Goal: Task Accomplishment & Management: Use online tool/utility

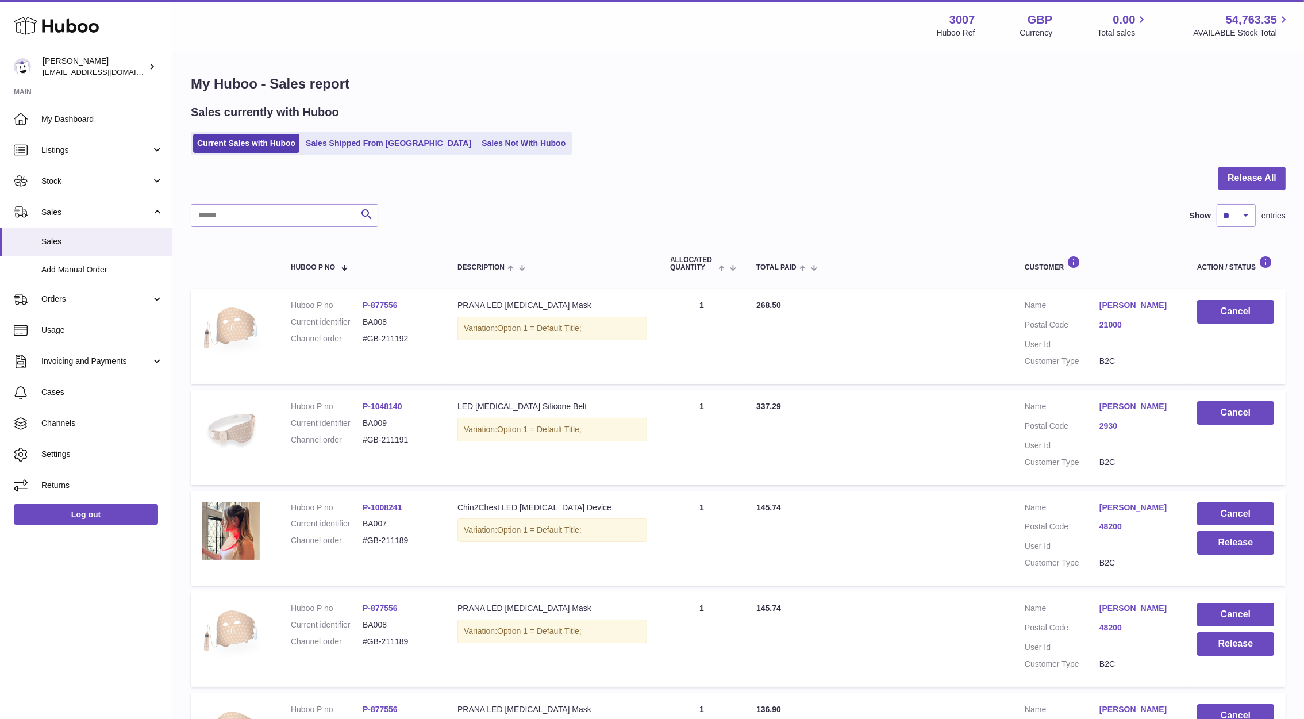
click at [449, 132] on ul "Current Sales with Huboo Sales Shipped From Huboo Sales Not With Huboo" at bounding box center [381, 144] width 381 height 24
click at [478, 137] on link "Sales Not With Huboo" at bounding box center [524, 143] width 92 height 19
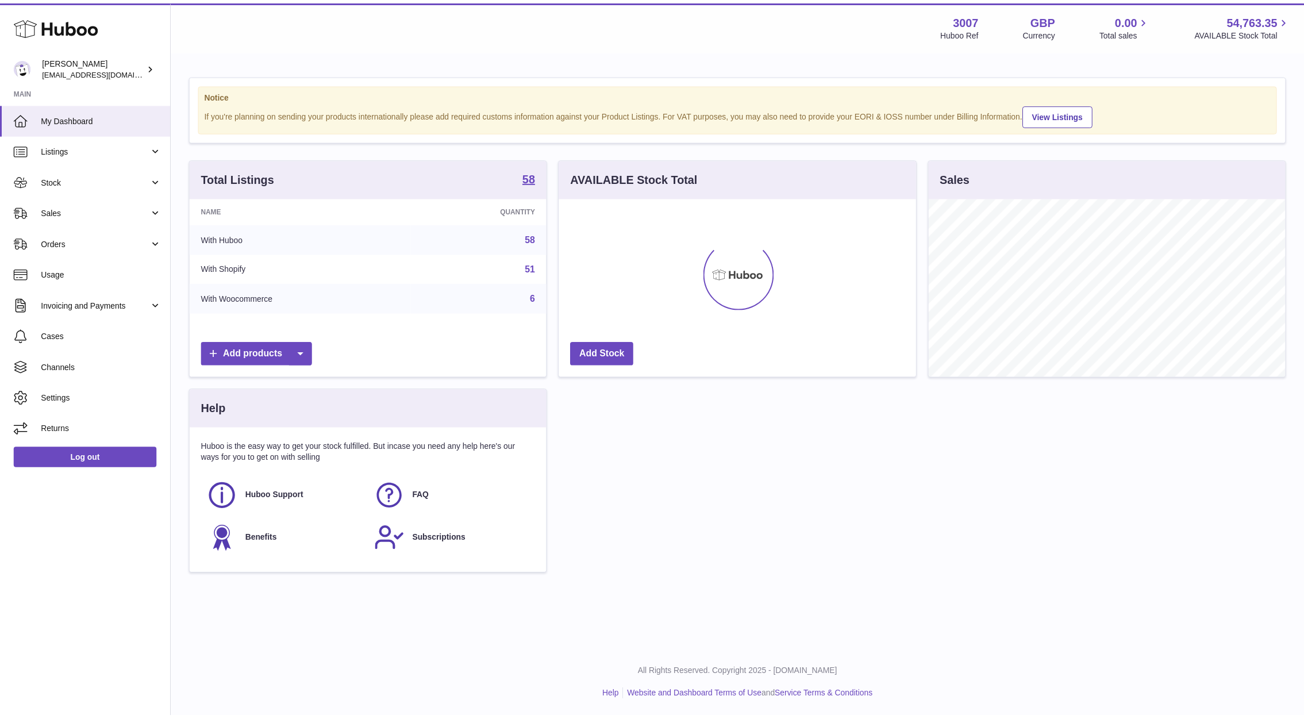
scroll to position [179, 360]
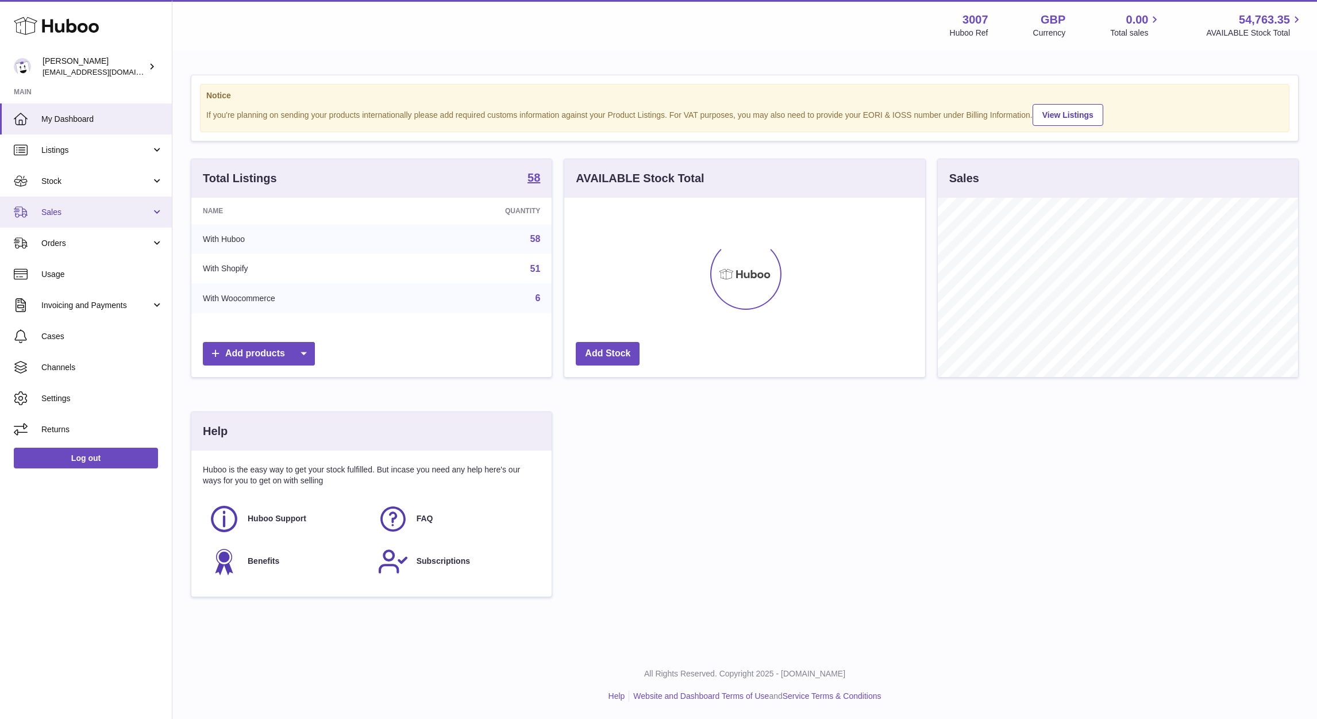
click at [68, 208] on span "Sales" at bounding box center [96, 212] width 110 height 11
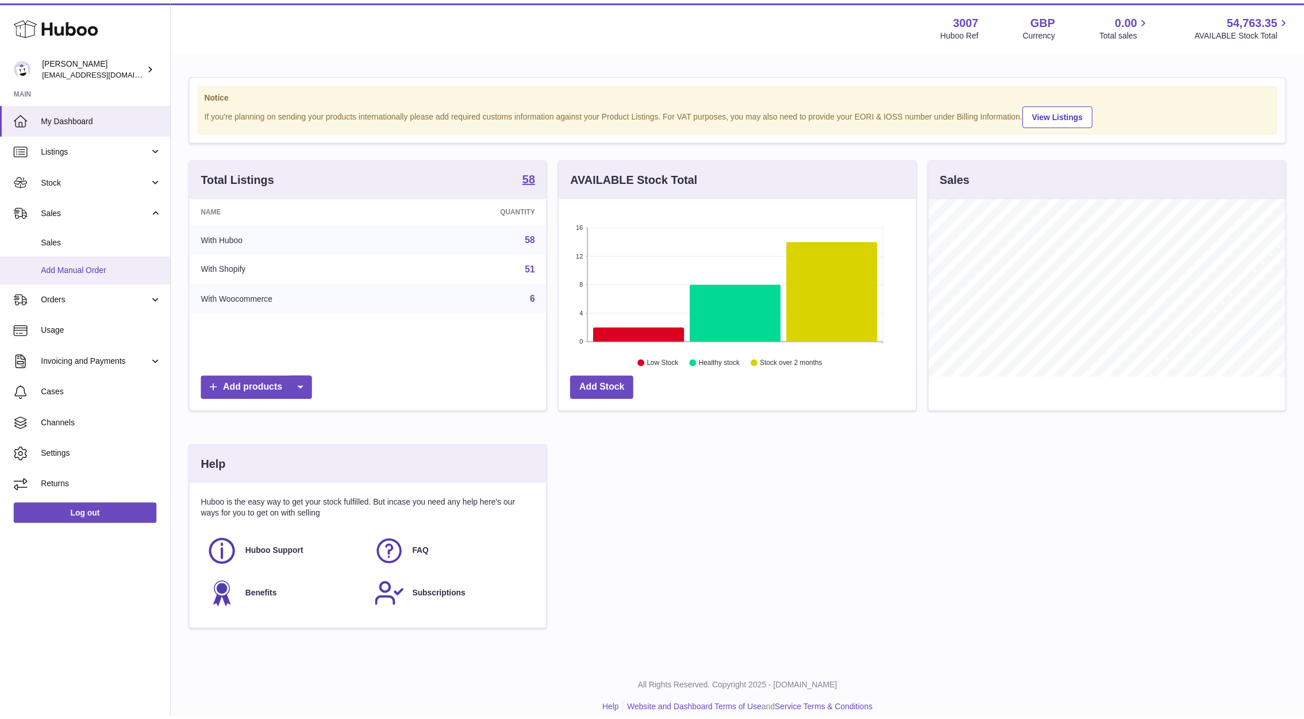
scroll to position [574587, 574410]
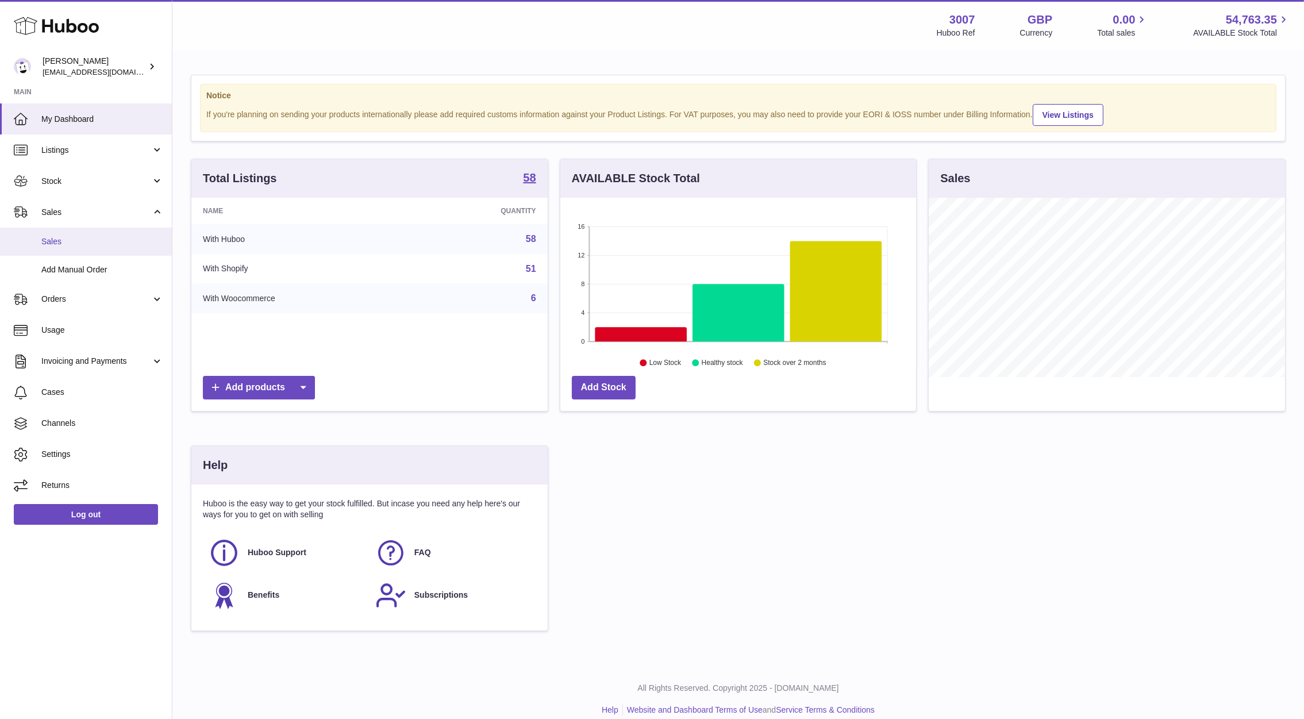
click at [63, 241] on span "Sales" at bounding box center [102, 241] width 122 height 11
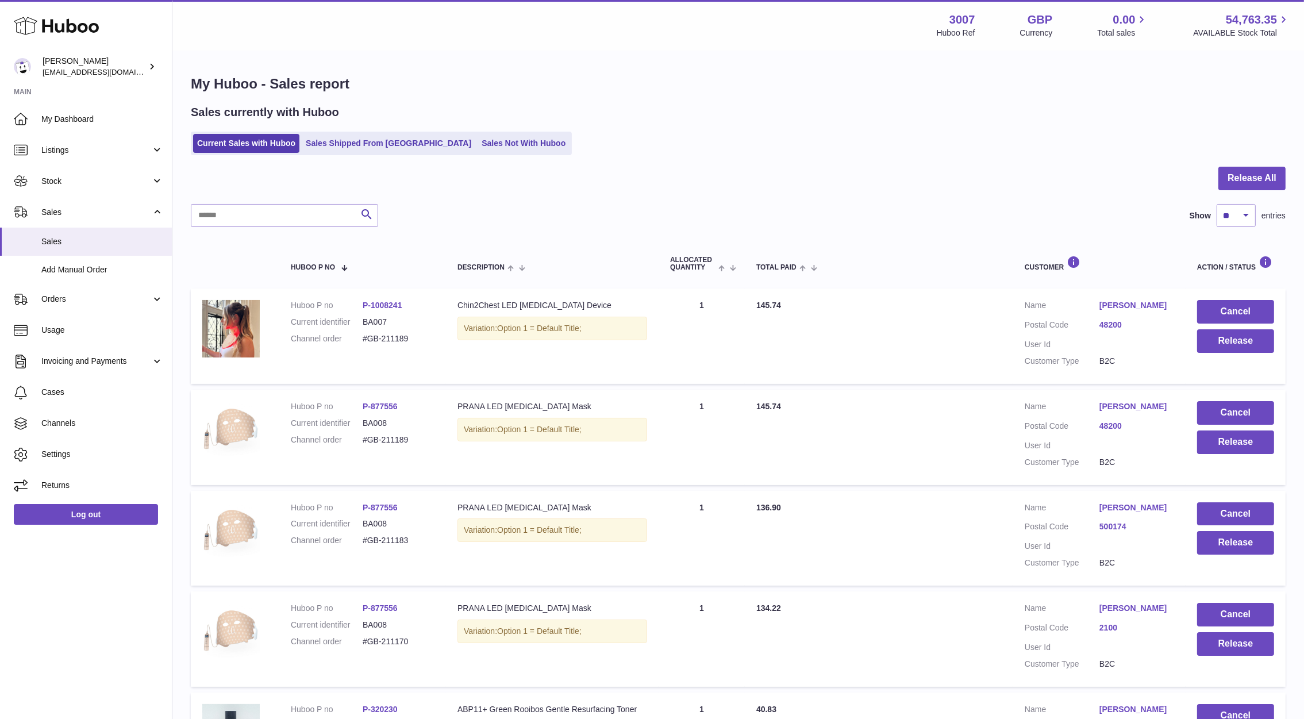
click at [455, 132] on ul "Current Sales with Huboo Sales Shipped From [GEOGRAPHIC_DATA] Sales Not With Hu…" at bounding box center [381, 144] width 381 height 24
click at [478, 139] on link "Sales Not With Huboo" at bounding box center [524, 143] width 92 height 19
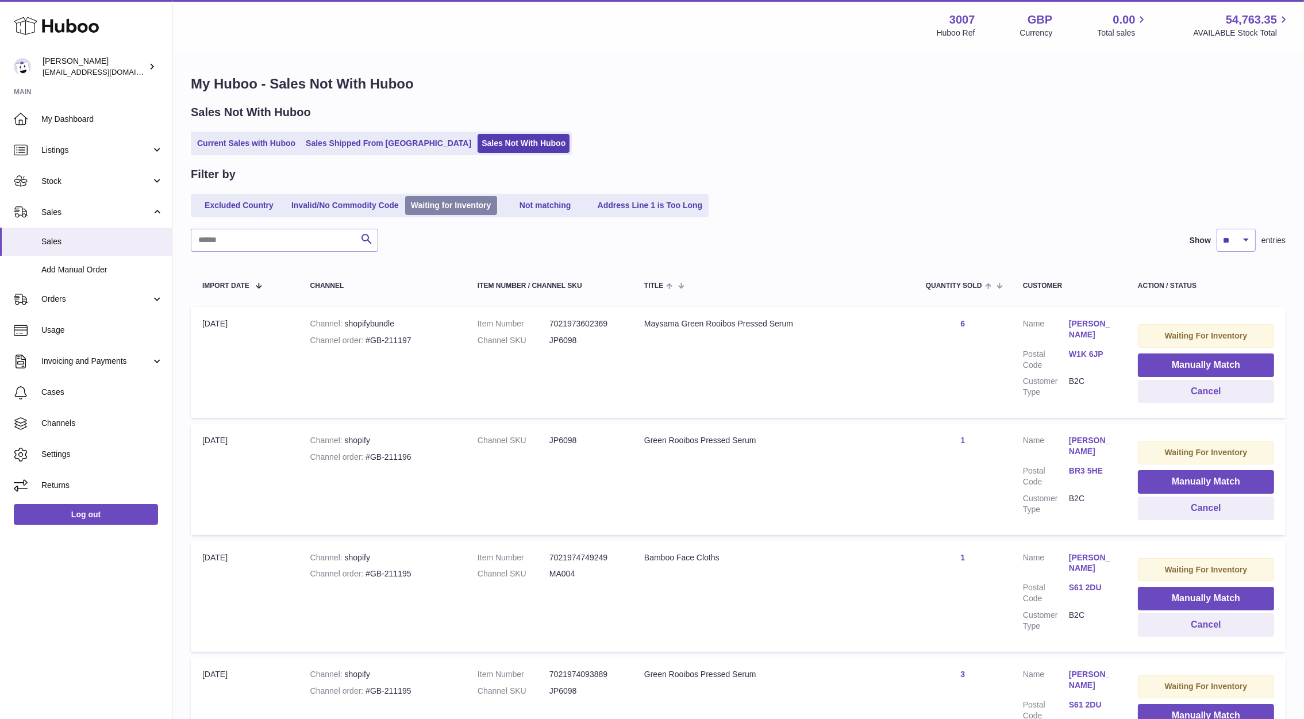
click at [474, 214] on link "Waiting for Inventory" at bounding box center [451, 205] width 92 height 19
click at [291, 238] on input "text" at bounding box center [284, 240] width 187 height 23
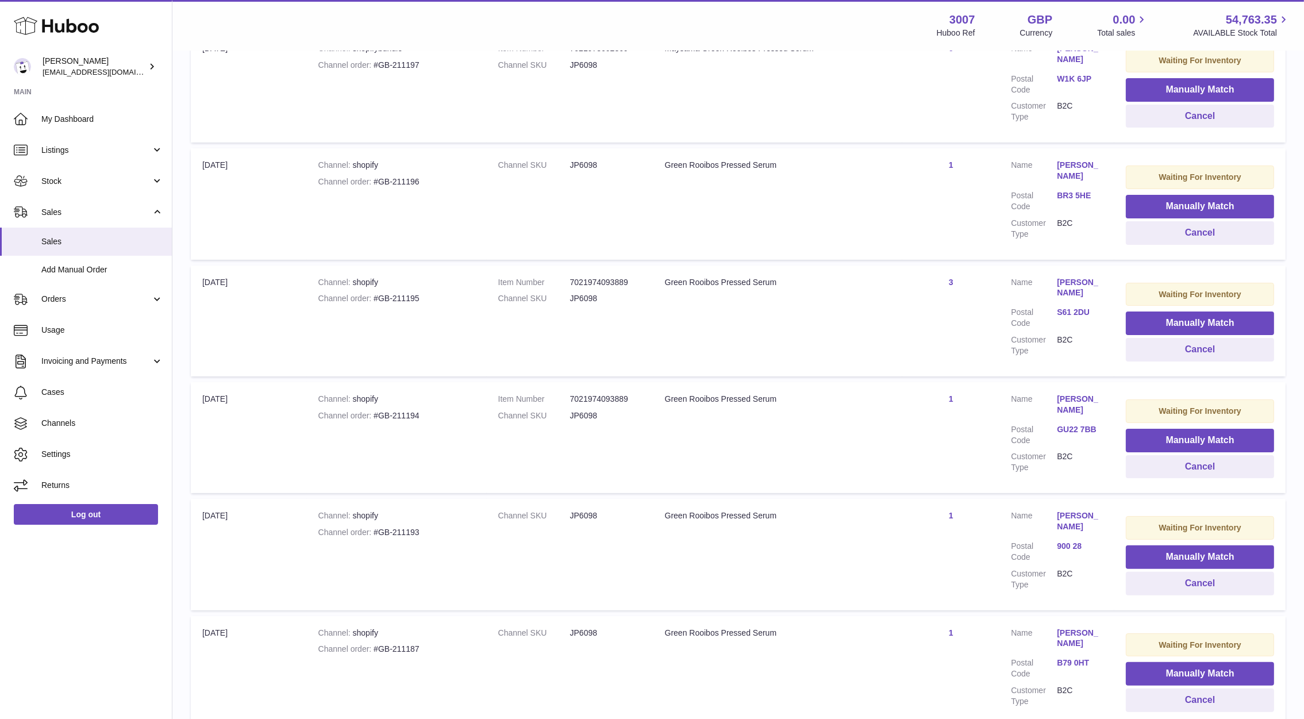
scroll to position [180, 0]
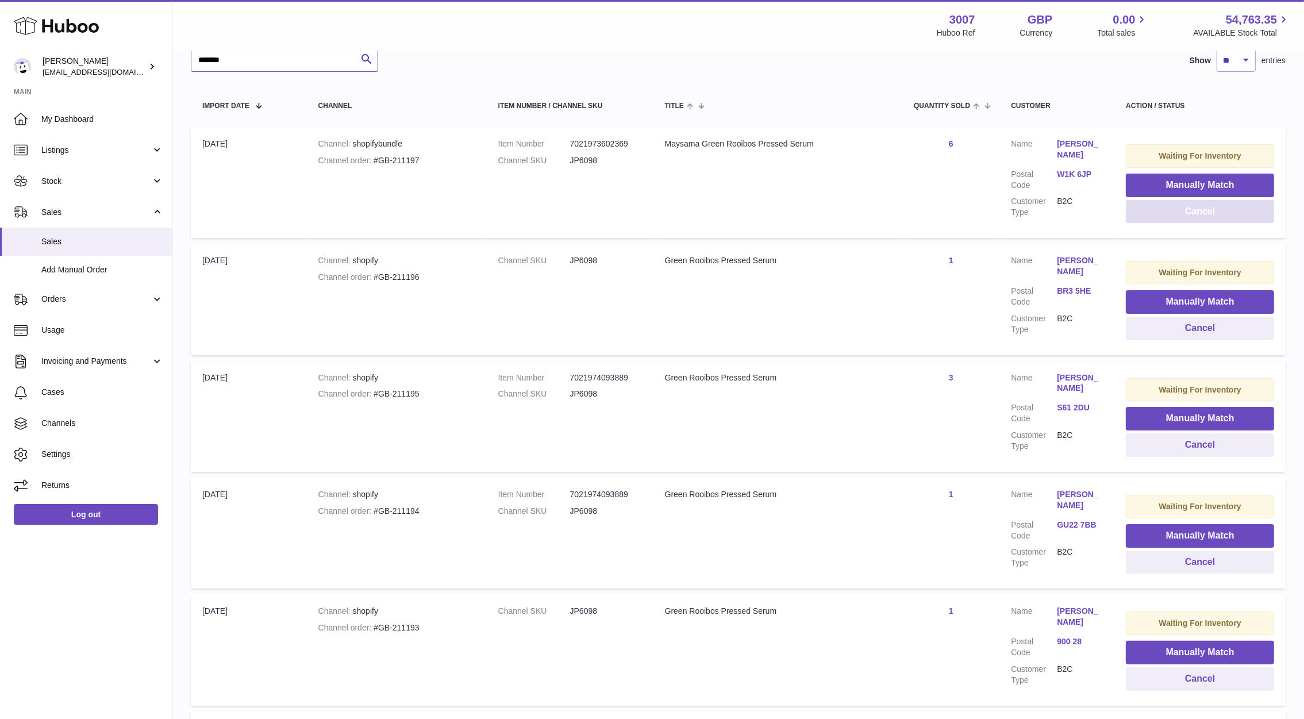
type input "*******"
click at [1160, 207] on button "Cancel" at bounding box center [1200, 212] width 148 height 24
click at [1173, 214] on button "Cancel" at bounding box center [1200, 212] width 148 height 24
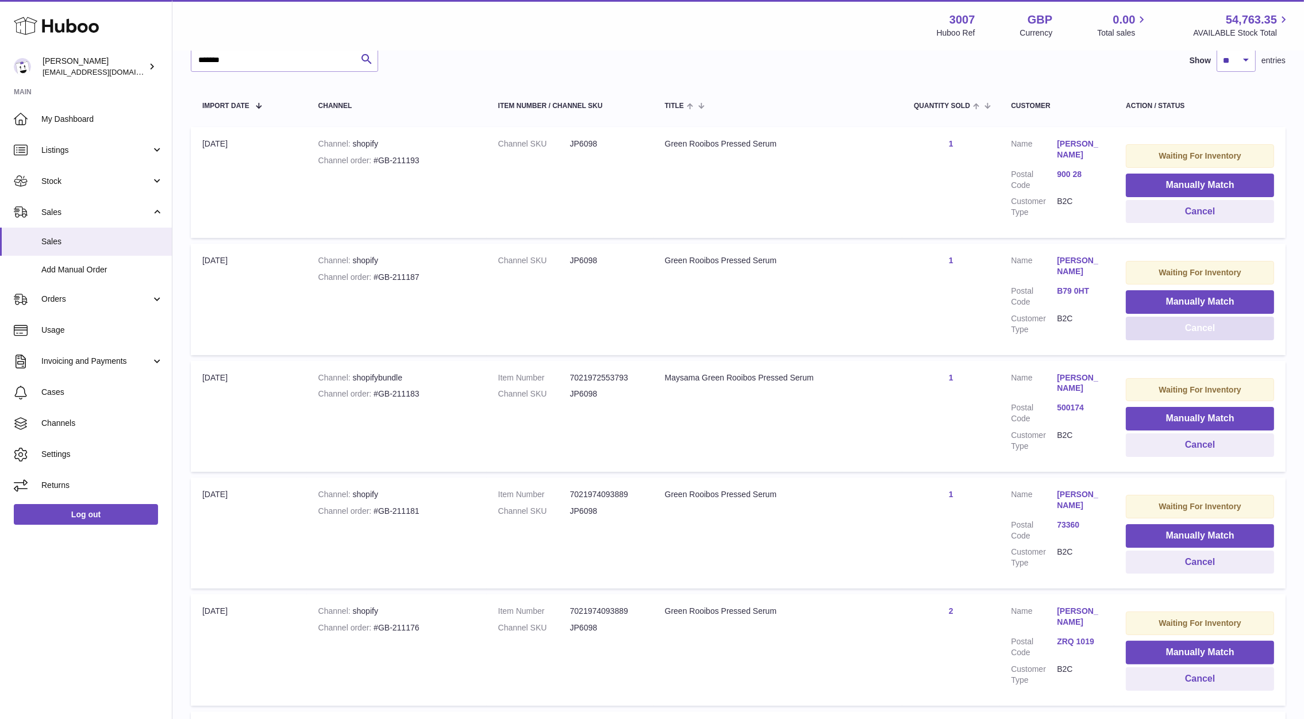
click at [1156, 337] on button "Cancel" at bounding box center [1200, 329] width 148 height 24
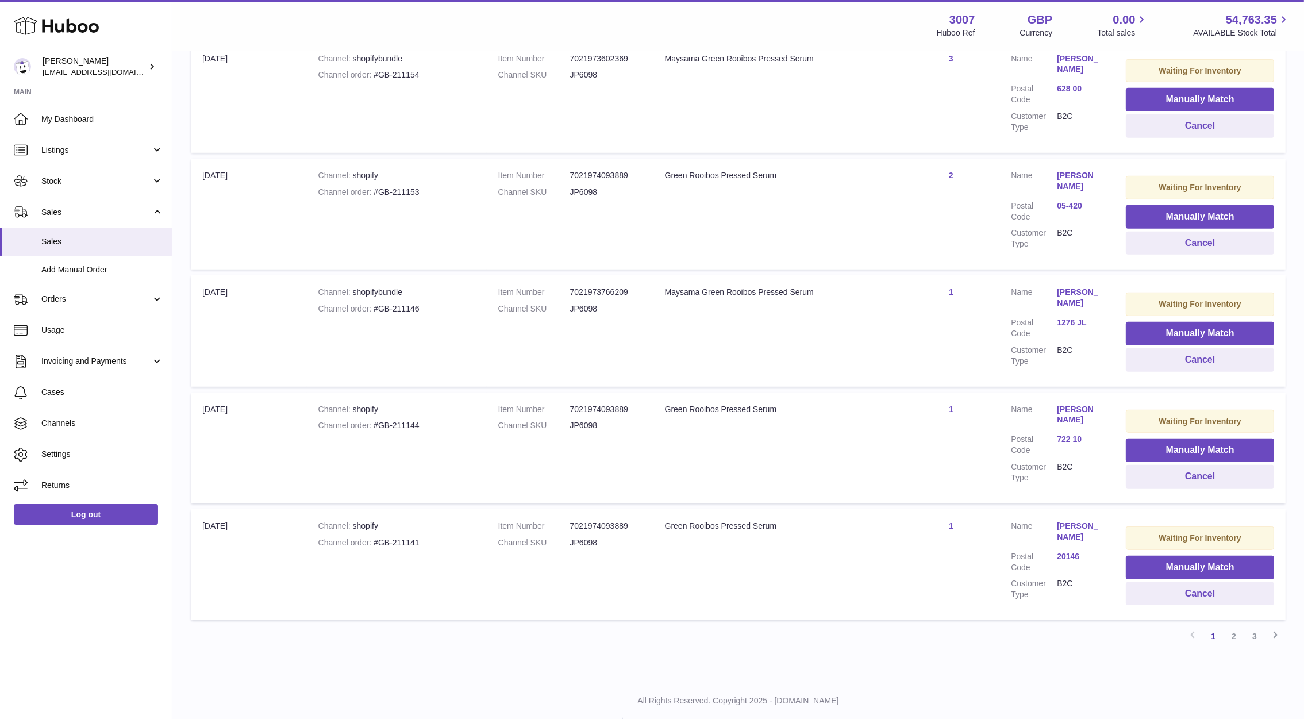
scroll to position [867, 0]
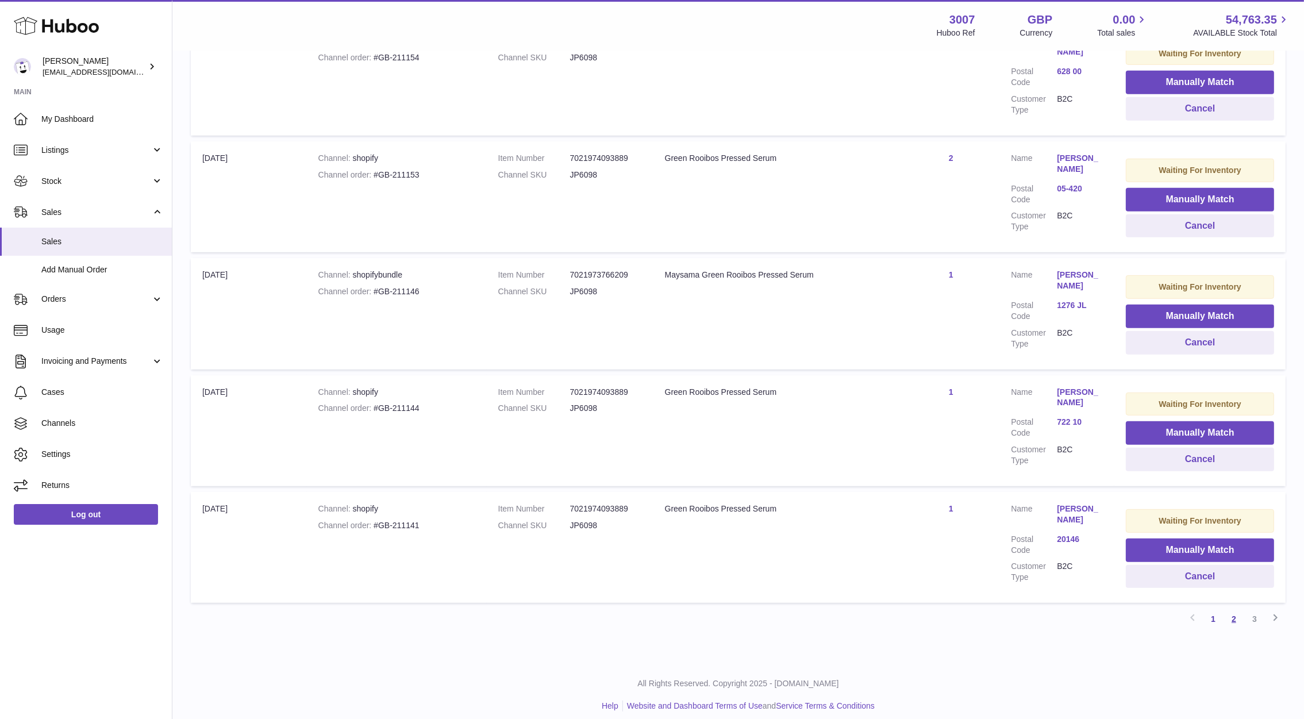
click at [1240, 613] on link "2" at bounding box center [1234, 619] width 21 height 21
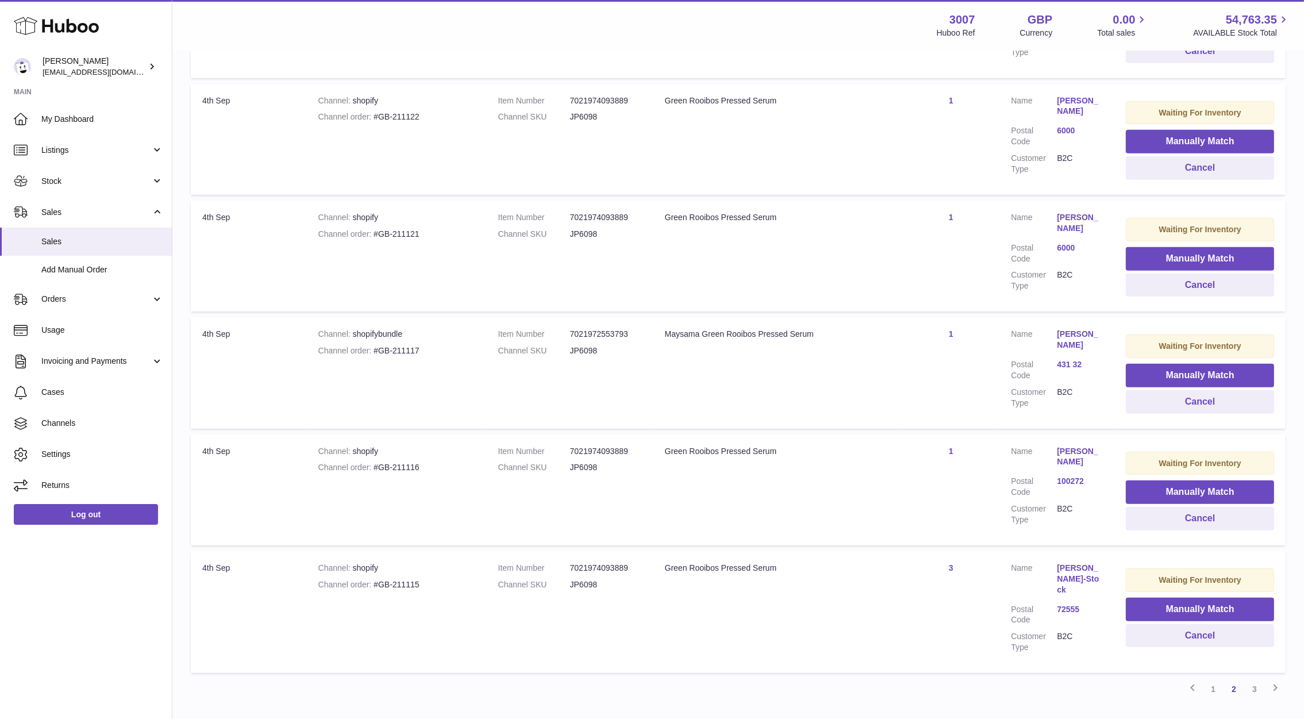
scroll to position [873, 0]
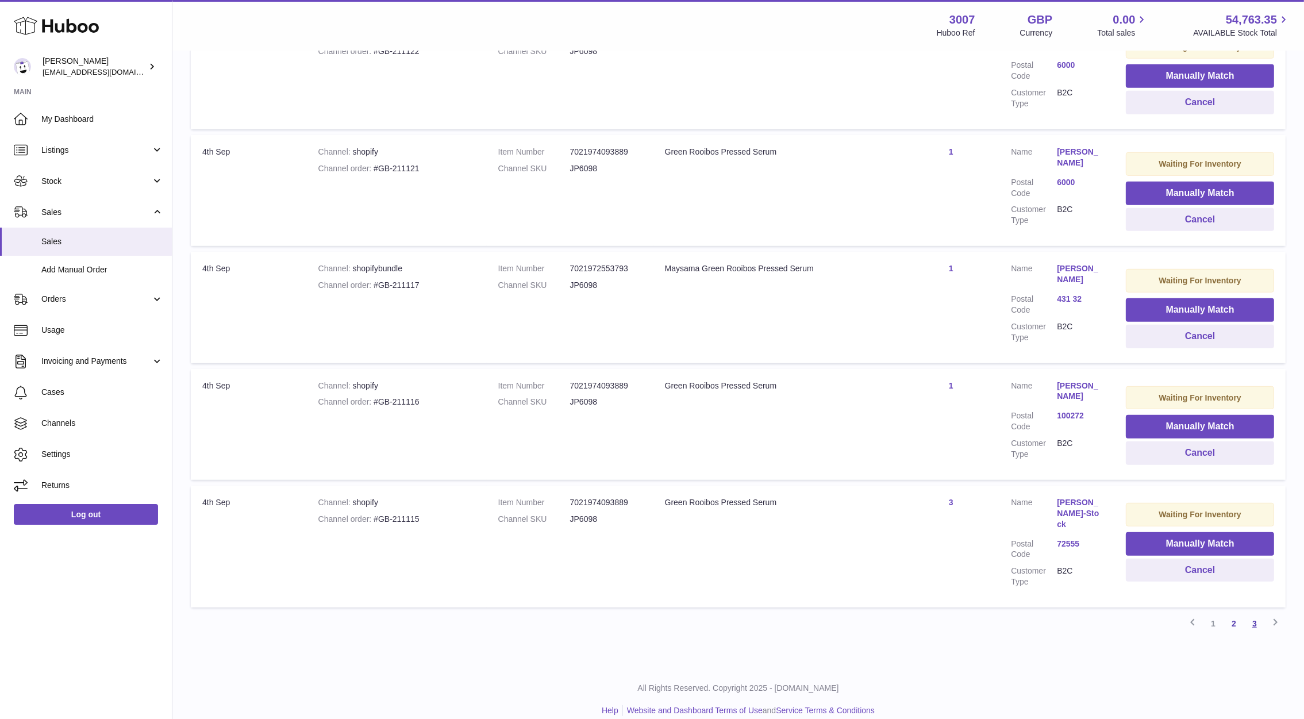
click at [1255, 613] on link "3" at bounding box center [1254, 623] width 21 height 21
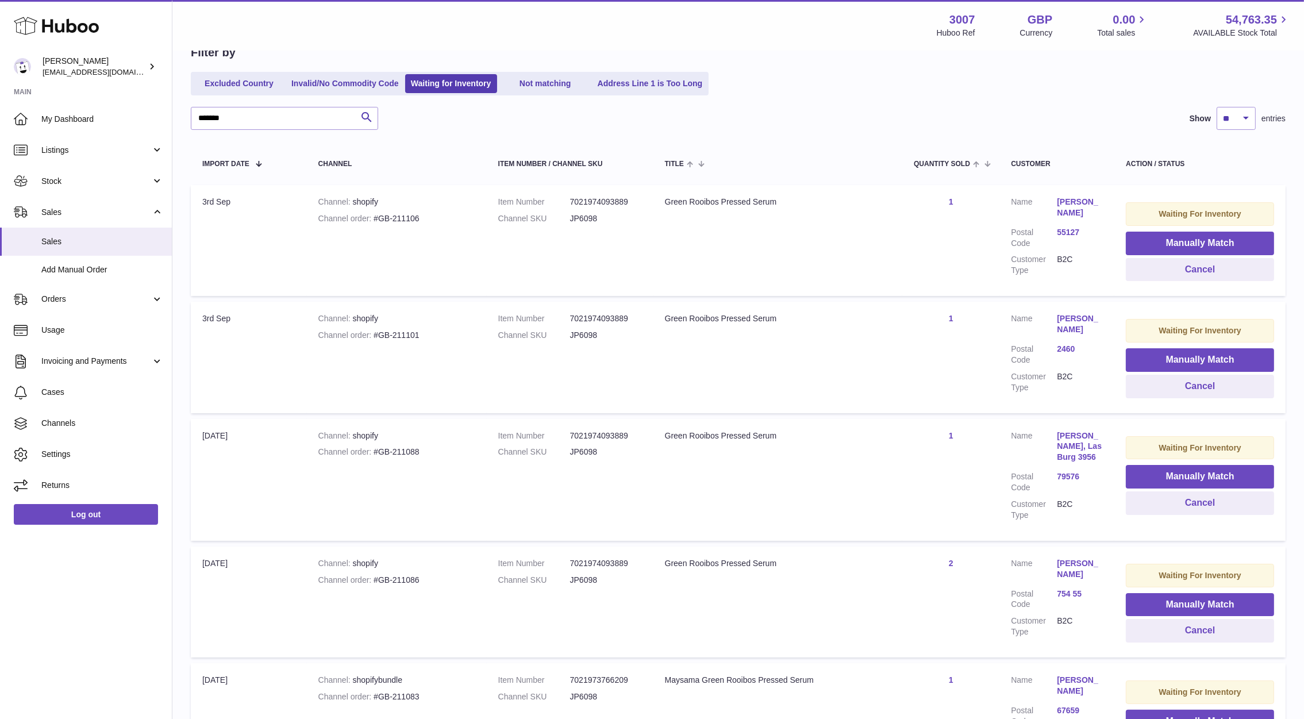
scroll to position [113, 0]
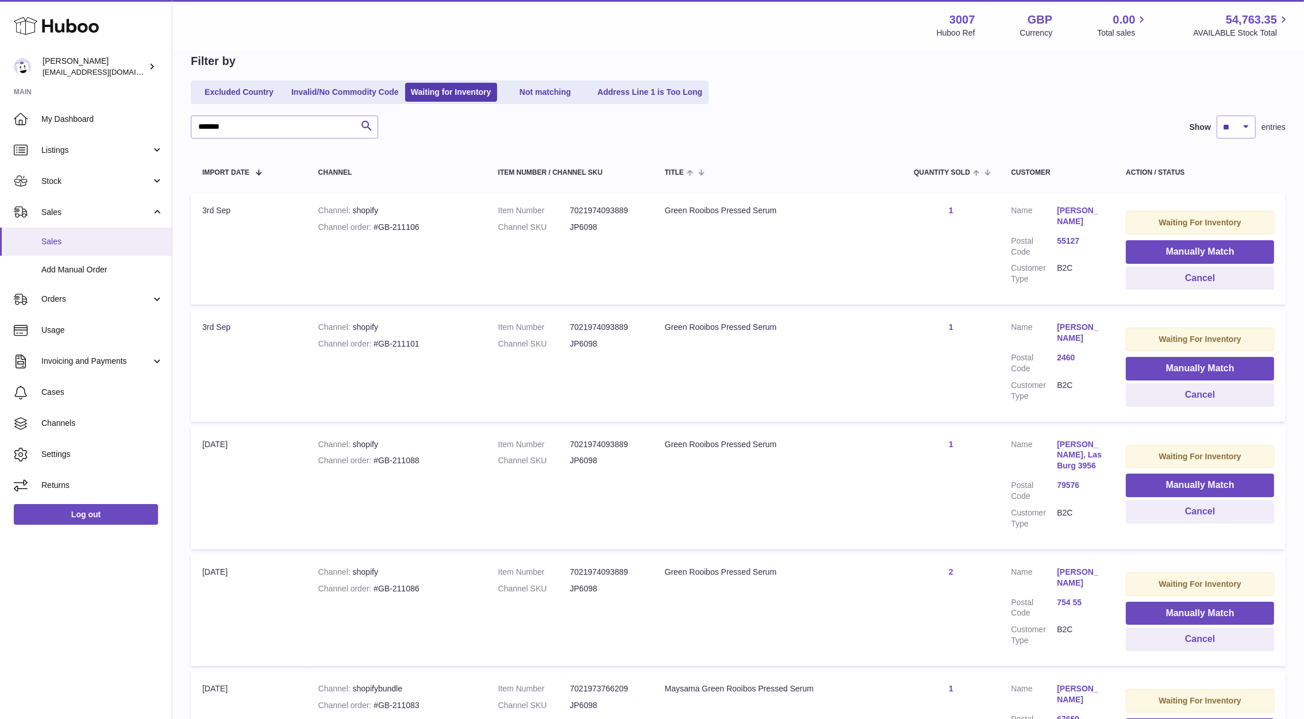
click at [52, 237] on span "Sales" at bounding box center [102, 241] width 122 height 11
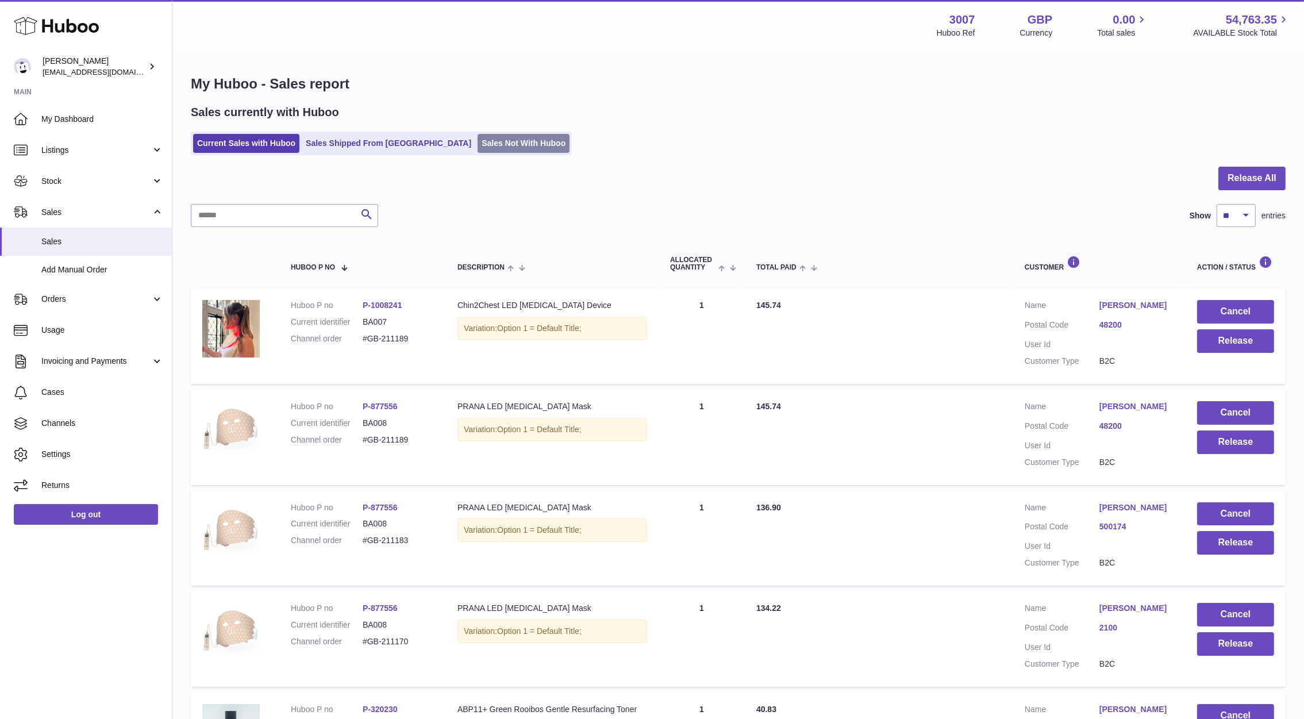
click at [478, 141] on link "Sales Not With Huboo" at bounding box center [524, 143] width 92 height 19
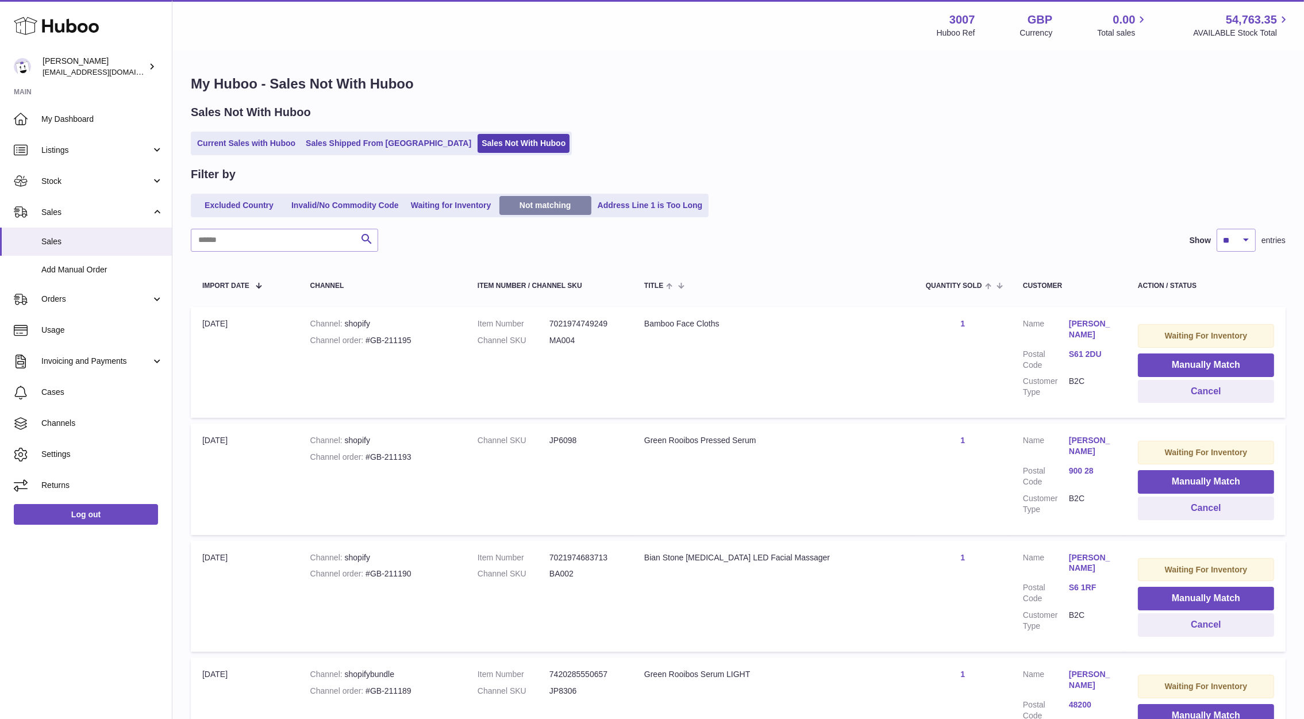
click at [540, 212] on link "Not matching" at bounding box center [545, 205] width 92 height 19
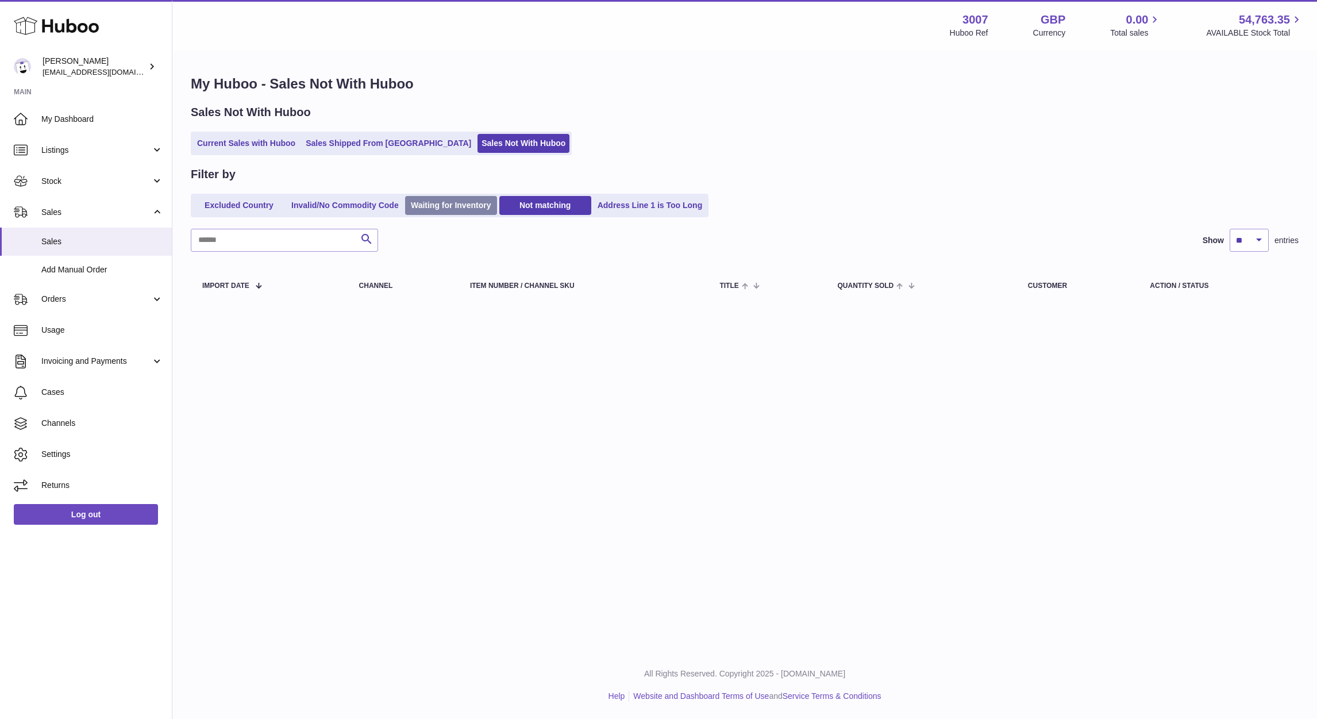
click at [443, 209] on link "Waiting for Inventory" at bounding box center [451, 205] width 92 height 19
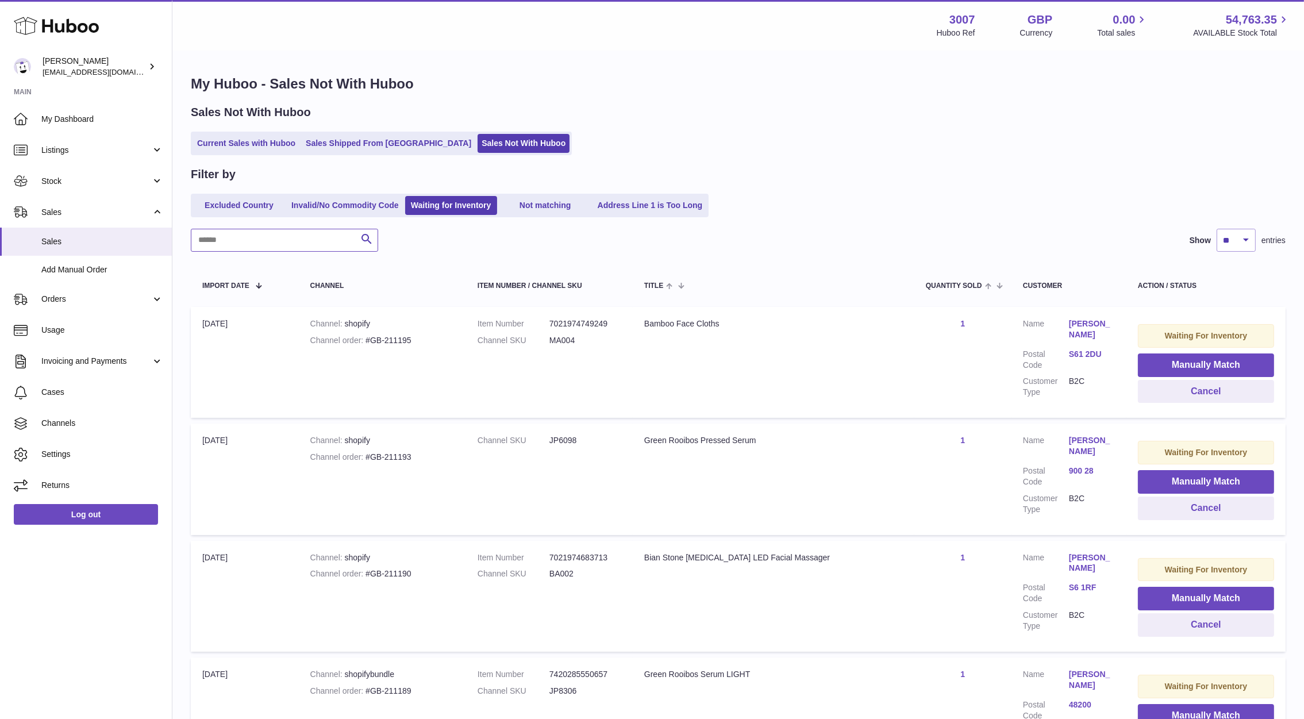
click at [283, 241] on input "text" at bounding box center [284, 240] width 187 height 23
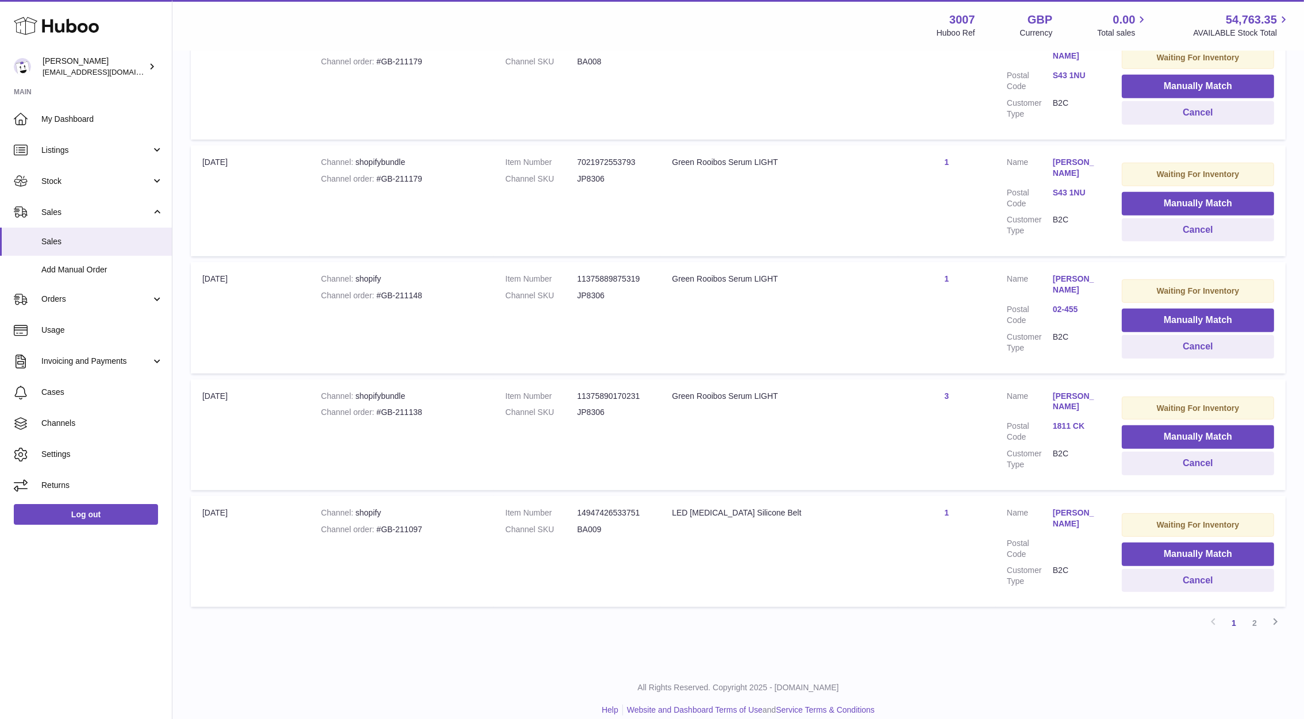
scroll to position [867, 0]
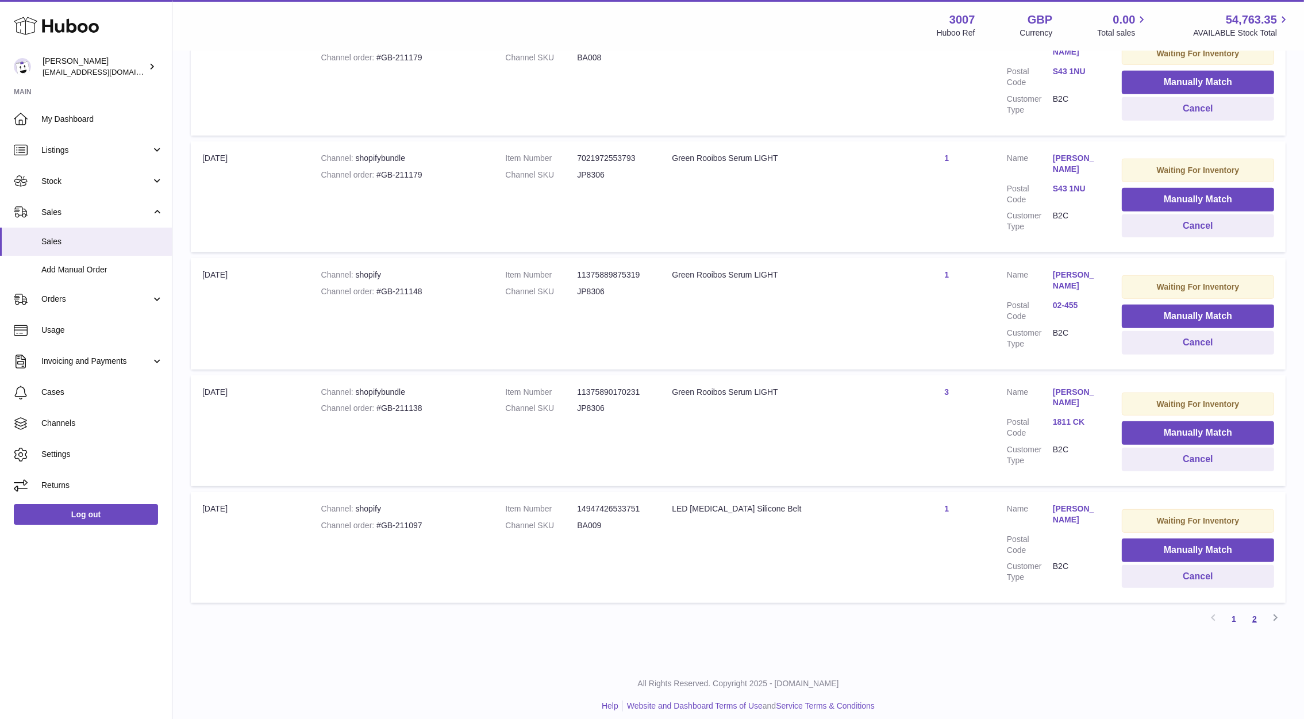
type input "*****"
click at [1260, 614] on link "2" at bounding box center [1254, 619] width 21 height 21
